Goal: Communication & Community: Ask a question

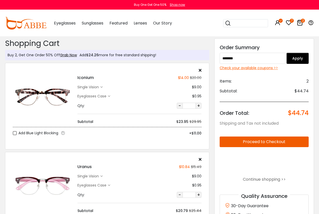
click at [292, 62] on button "Apply" at bounding box center [297, 58] width 22 height 11
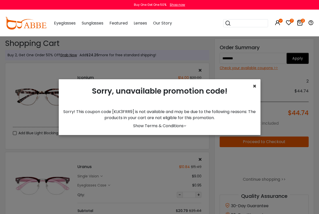
click at [253, 88] on span "×" at bounding box center [255, 86] width 4 height 8
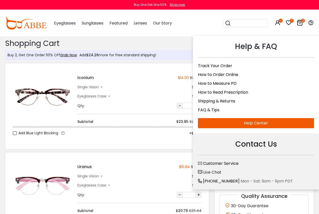
click at [310, 22] on icon at bounding box center [311, 23] width 6 height 6
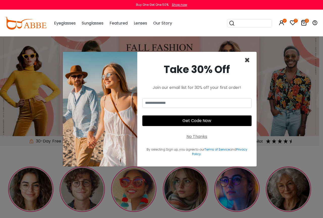
click at [244, 58] on span "×" at bounding box center [247, 60] width 6 height 13
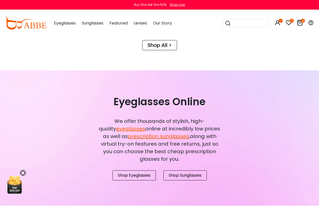
scroll to position [378, 0]
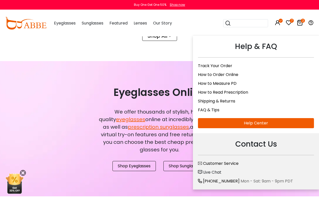
click at [210, 172] on span "Live Chat" at bounding box center [212, 172] width 18 height 6
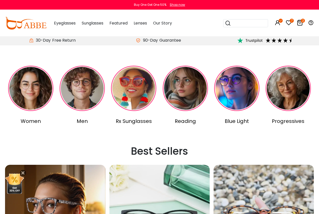
scroll to position [50, 0]
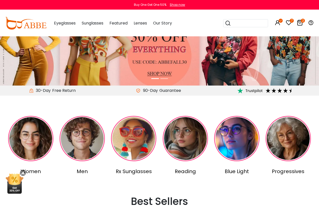
click at [189, 16] on div "Eyeglasses Women's Eyeglasses Men's Eyeglasses Kids' Eyeglasses All Eyeglasses …" at bounding box center [181, 23] width 265 height 26
click at [189, 13] on div "Eyeglasses Women's Eyeglasses Men's Eyeglasses Kids' Eyeglasses All Eyeglasses …" at bounding box center [181, 23] width 265 height 26
click at [203, 23] on div "Eyeglasses Women's Eyeglasses Men's Eyeglasses Kids' Eyeglasses All Eyeglasses …" at bounding box center [181, 23] width 265 height 26
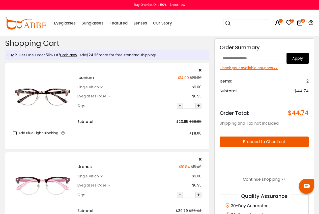
scroll to position [1, 0]
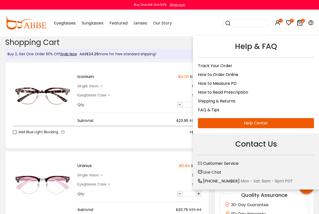
click at [221, 173] on span "Live Chat" at bounding box center [212, 172] width 18 height 6
